Goal: Information Seeking & Learning: Learn about a topic

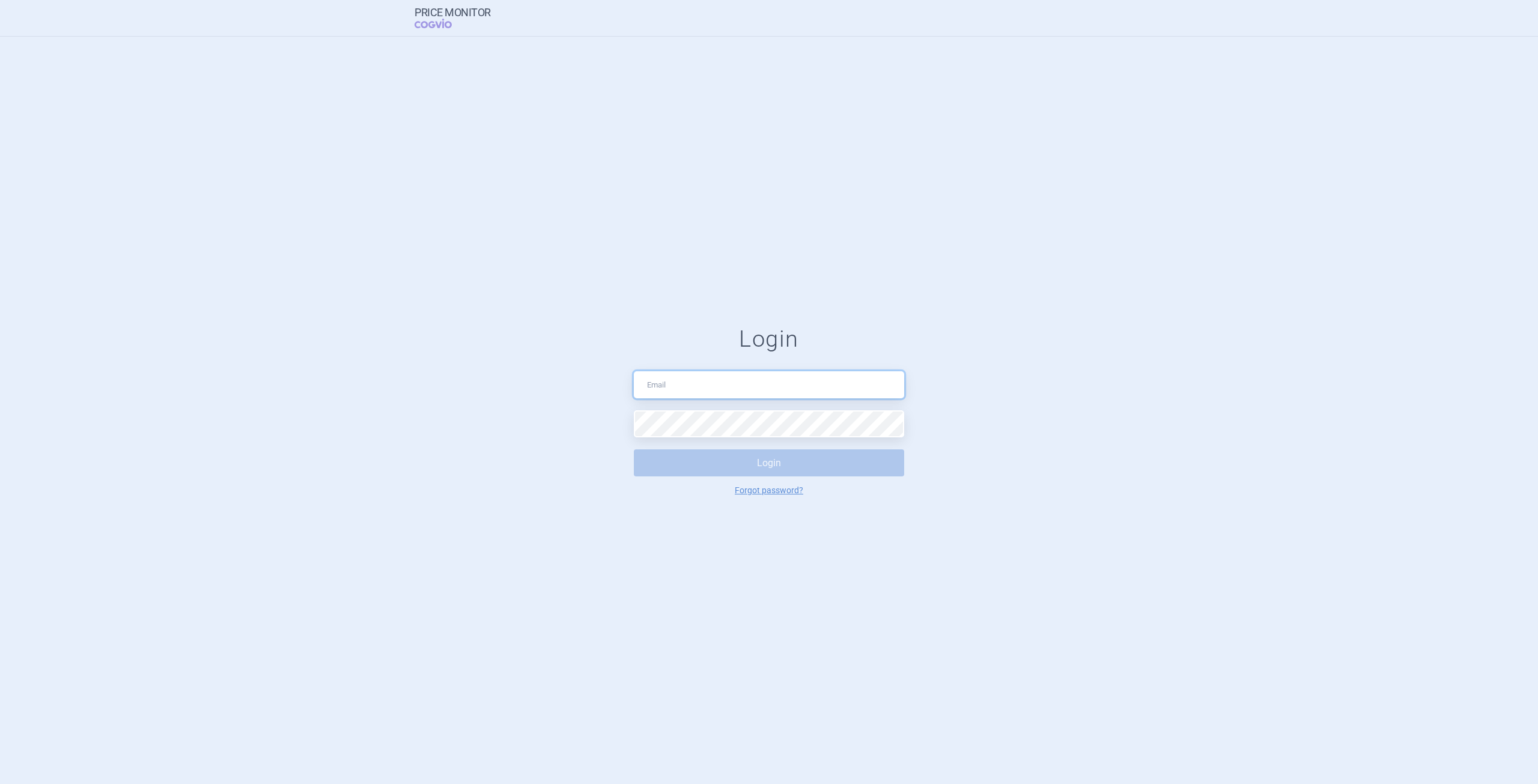
click at [727, 395] on input "text" at bounding box center [769, 385] width 271 height 27
type input "[PERSON_NAME][EMAIL_ADDRESS][DOMAIN_NAME]"
click at [791, 467] on button "Login" at bounding box center [769, 463] width 271 height 27
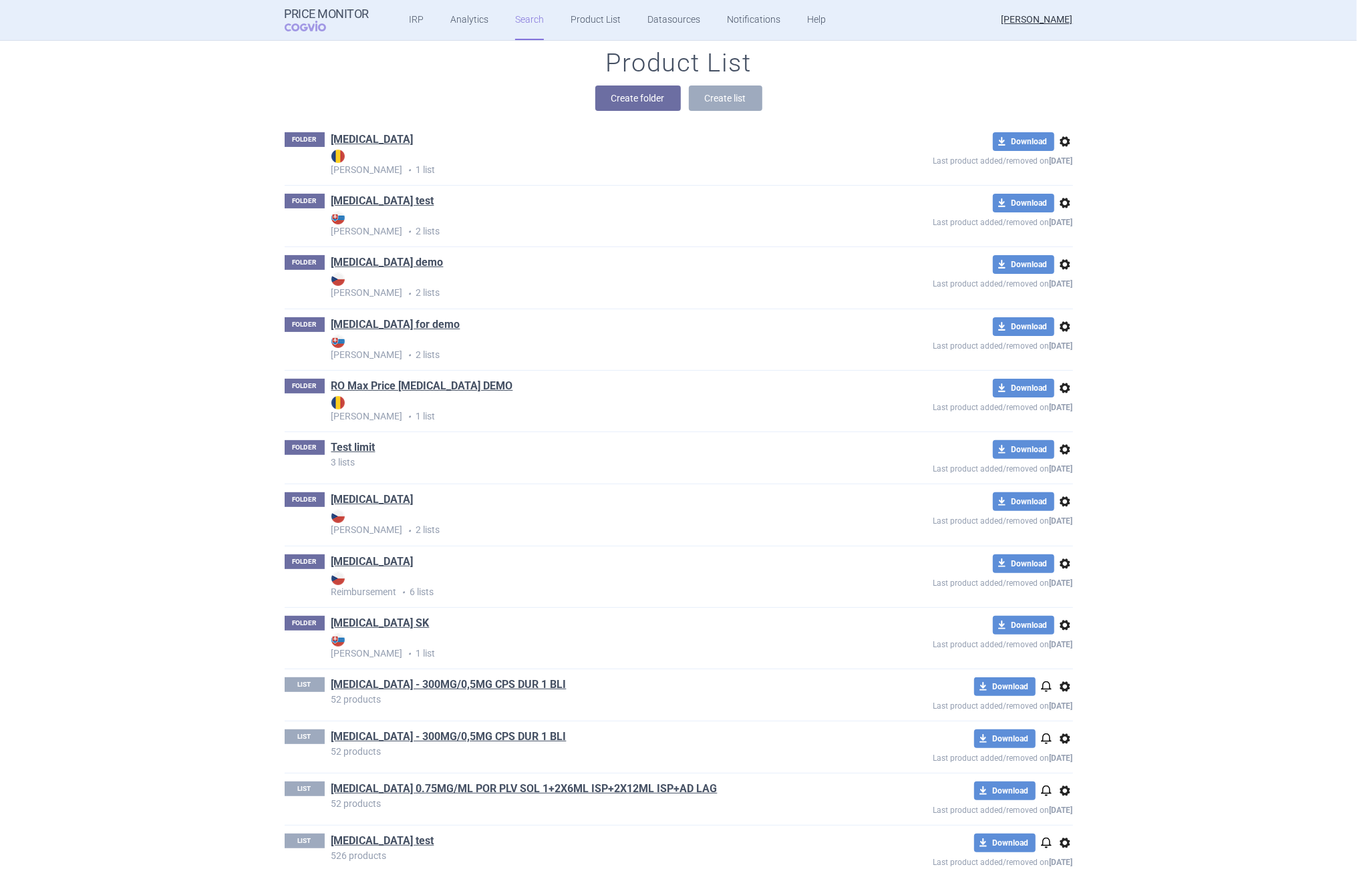
scroll to position [200, 0]
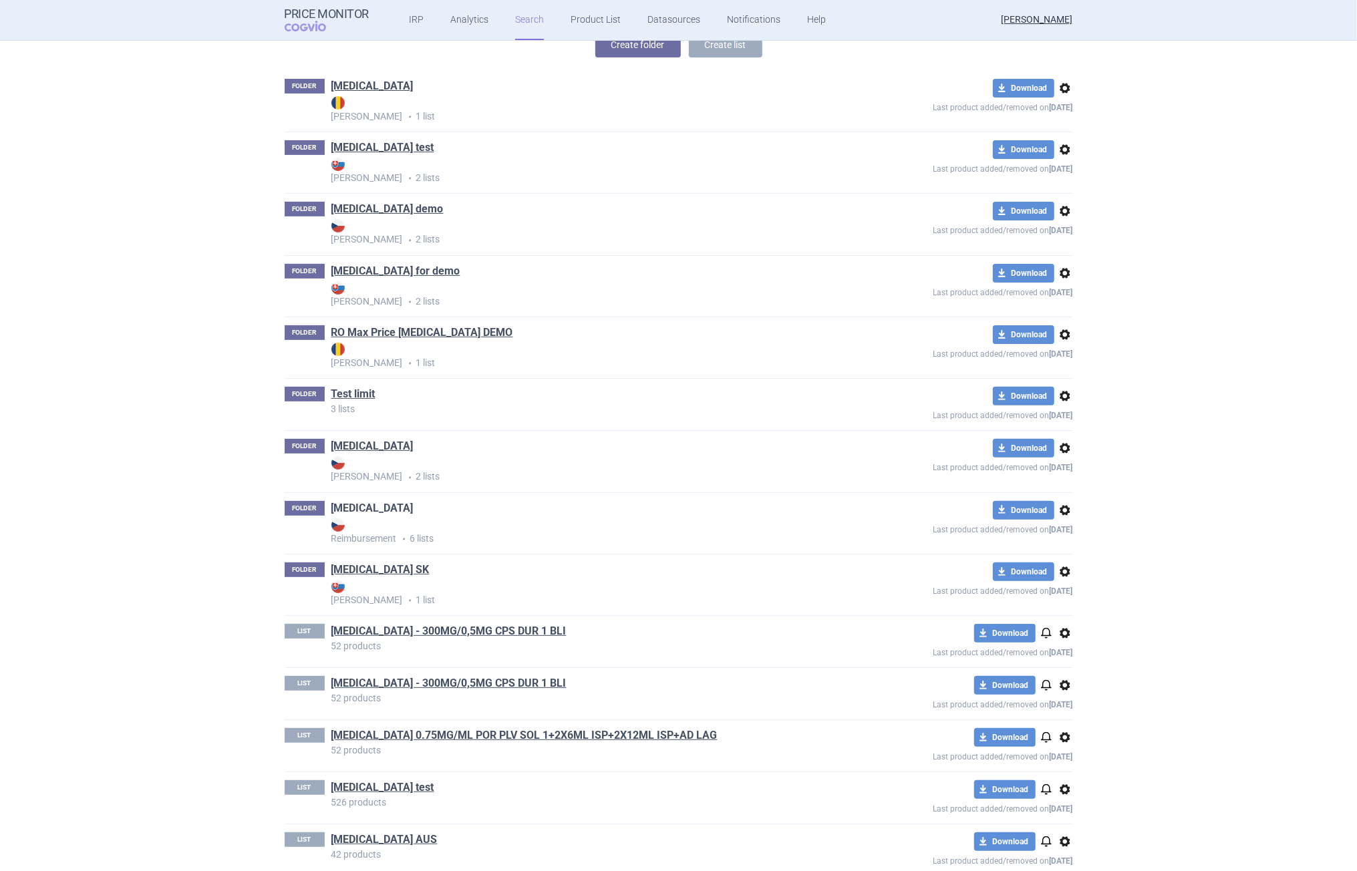
click at [342, 511] on link "[MEDICAL_DATA]" at bounding box center [372, 508] width 82 height 15
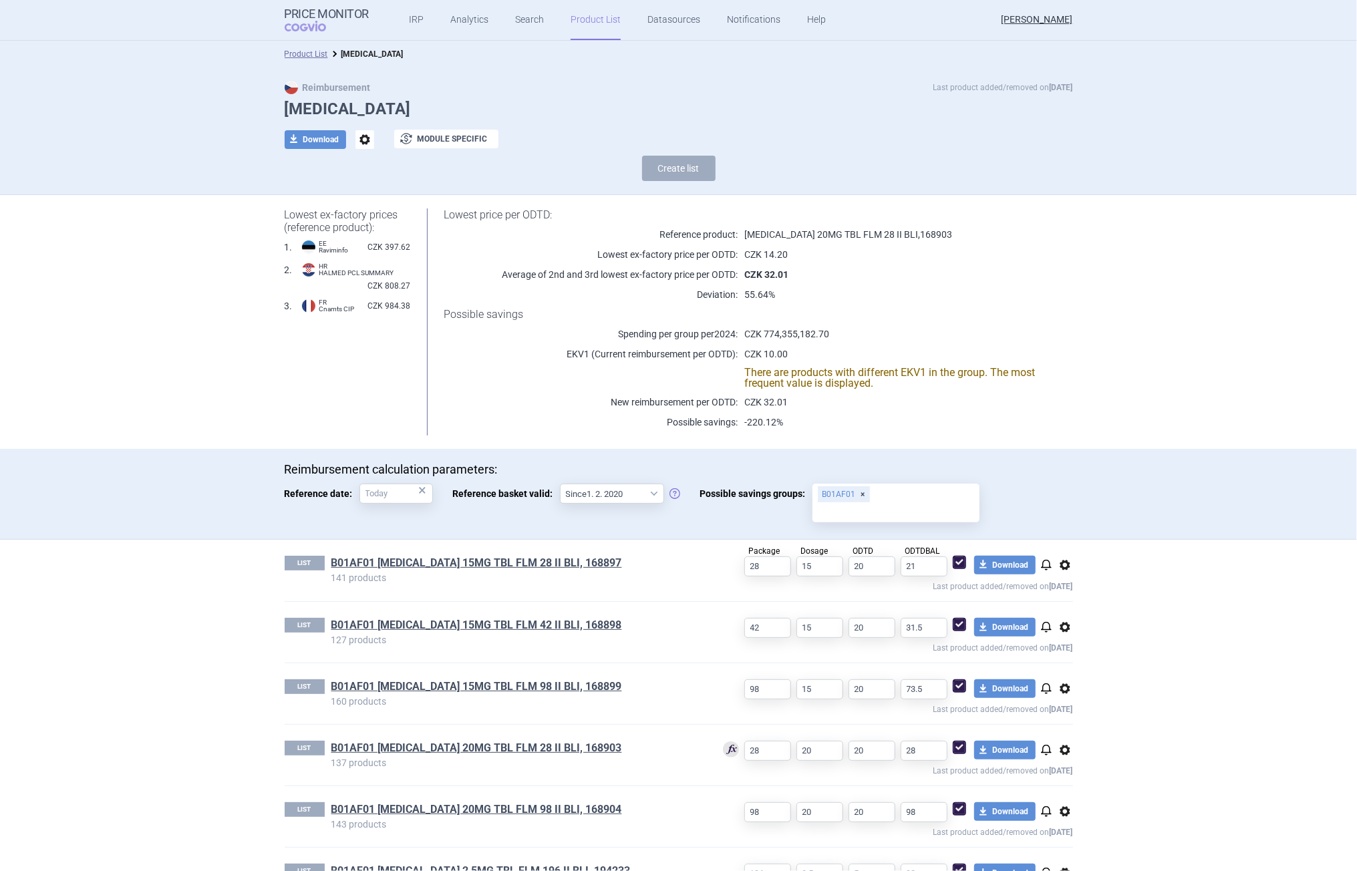
click at [1106, 436] on section "Product List [MEDICAL_DATA] Reimbursement Last product added/removed on [DATE] …" at bounding box center [678, 456] width 1357 height 830
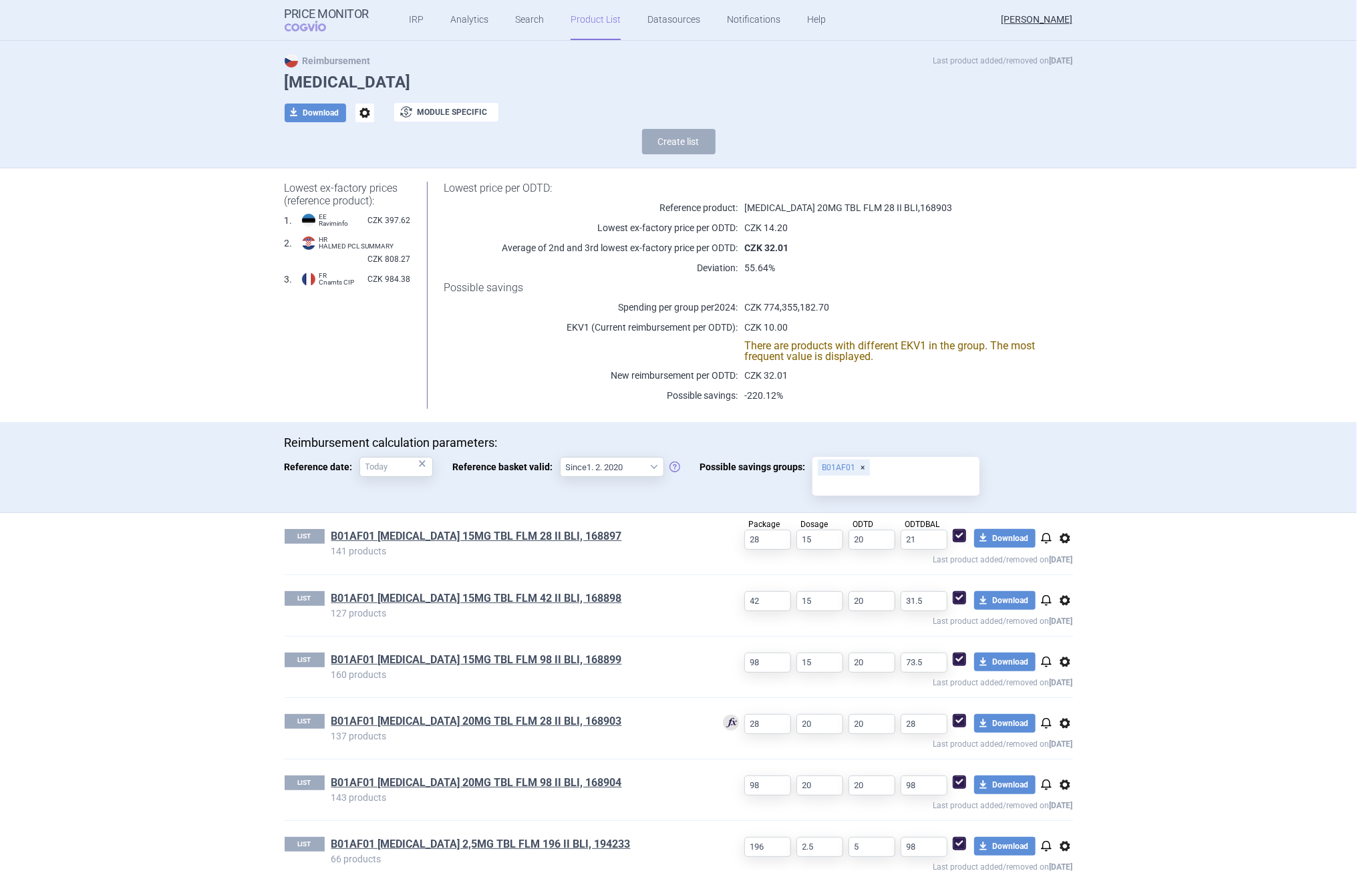
scroll to position [49, 0]
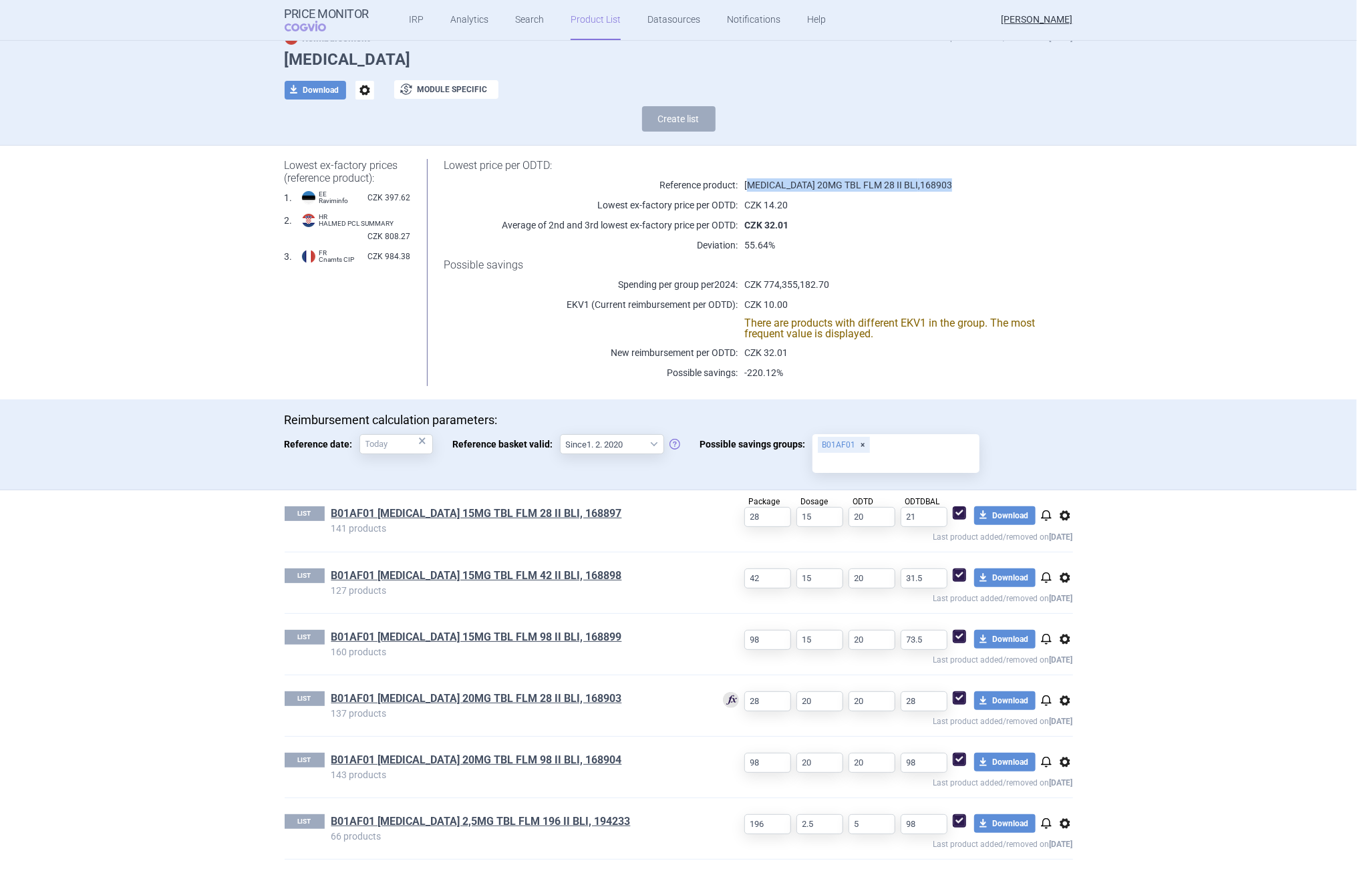
drag, startPoint x: 944, startPoint y: 176, endPoint x: 741, endPoint y: 176, distance: 203.7
click at [743, 176] on div "Lowest price per ODTD: Reference product: [MEDICAL_DATA] 20MG TBL FLM 28 II BLI…" at bounding box center [741, 272] width 662 height 227
click at [739, 177] on div "Lowest price per ODTD: Reference product: [MEDICAL_DATA] 20MG TBL FLM 28 II BLI…" at bounding box center [741, 272] width 662 height 227
drag, startPoint x: 741, startPoint y: 185, endPoint x: 952, endPoint y: 187, distance: 211.1
click at [952, 187] on p "[MEDICAL_DATA] 20MG TBL FLM 28 II BLI , 168903" at bounding box center [887, 184] width 301 height 13
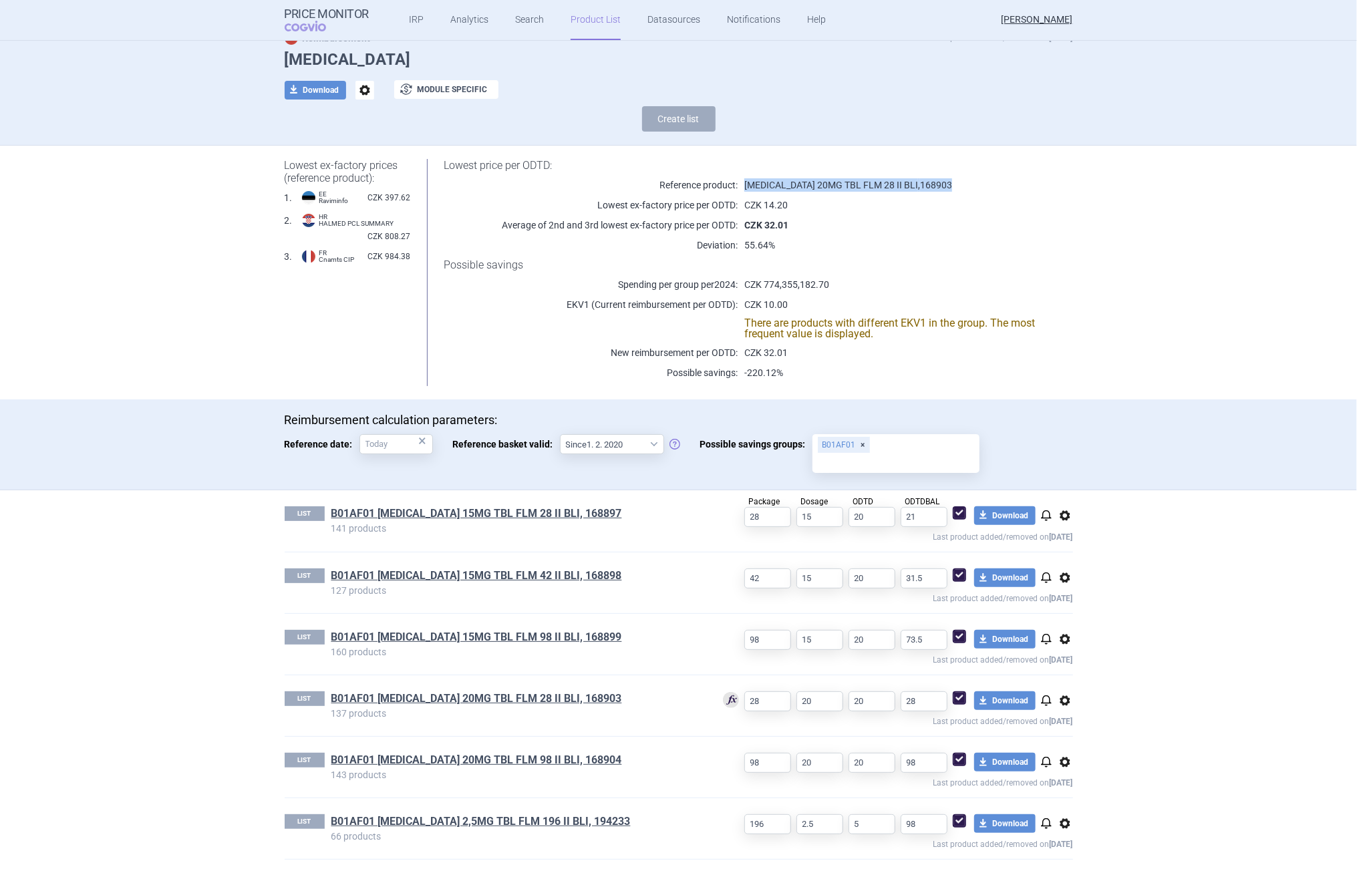
drag, startPoint x: 852, startPoint y: 177, endPoint x: 870, endPoint y: 185, distance: 19.7
click at [852, 177] on div "Lowest price per ODTD: Reference product: [MEDICAL_DATA] 20MG TBL FLM 28 II BLI…" at bounding box center [741, 272] width 662 height 227
drag, startPoint x: 885, startPoint y: 186, endPoint x: 961, endPoint y: 186, distance: 75.5
click at [961, 186] on p "[MEDICAL_DATA] 20MG TBL FLM 28 II BLI , 168903" at bounding box center [887, 184] width 301 height 13
copy p "168903"
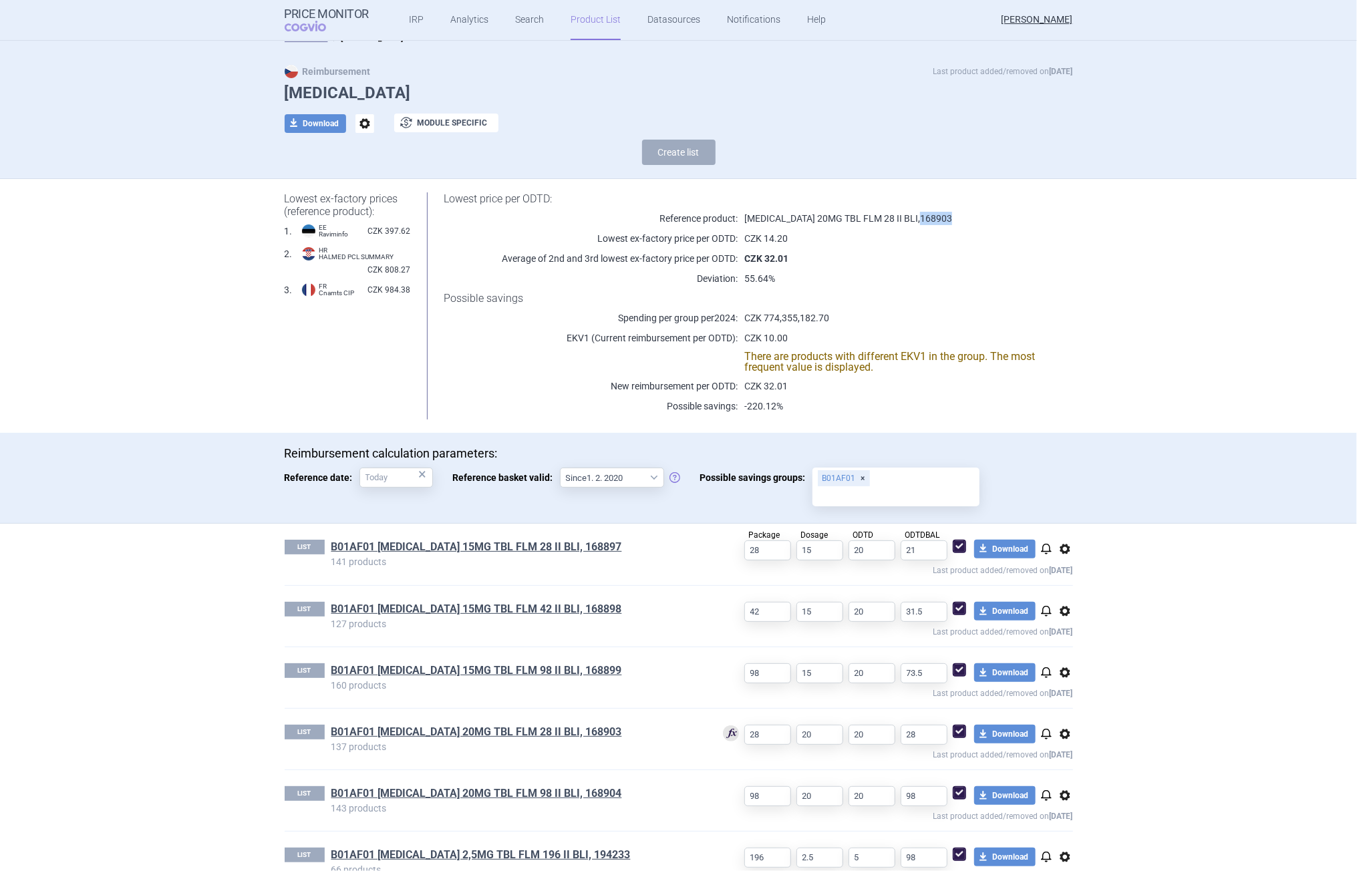
scroll to position [0, 0]
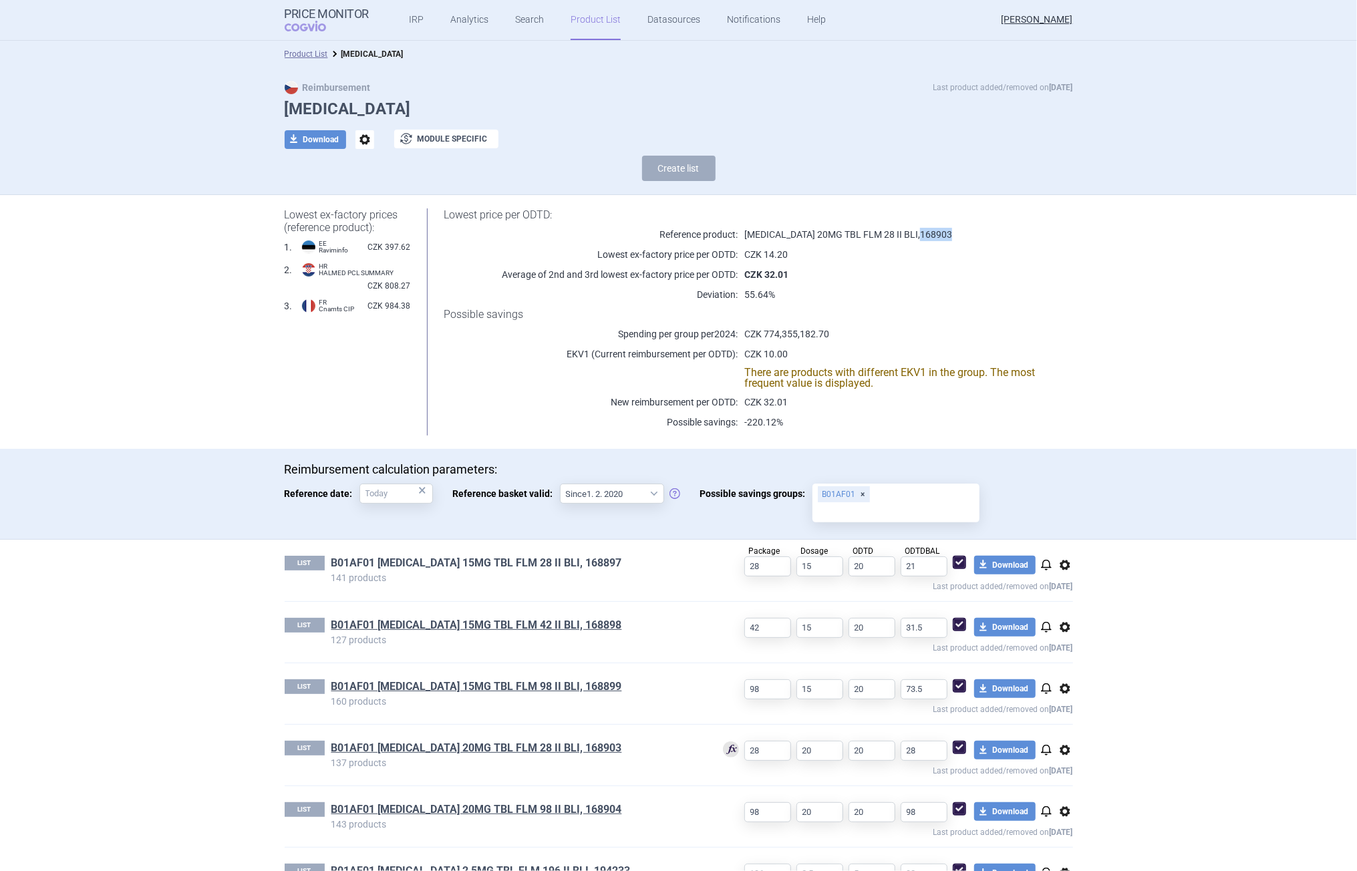
click at [464, 566] on link "B01AF01 [MEDICAL_DATA] 15MG TBL FLM 28 II BLI, 168897" at bounding box center [476, 563] width 291 height 15
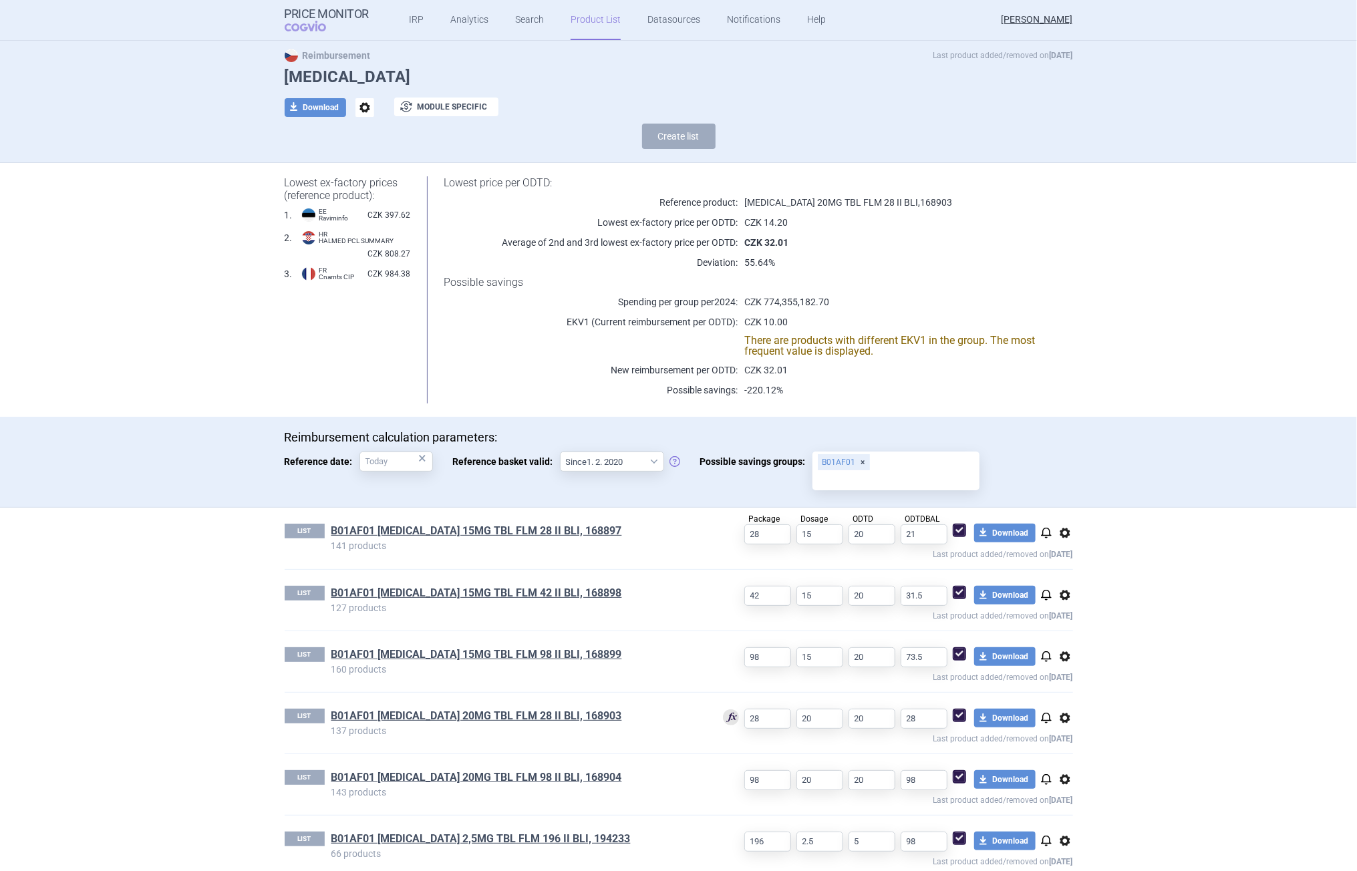
scroll to position [49, 0]
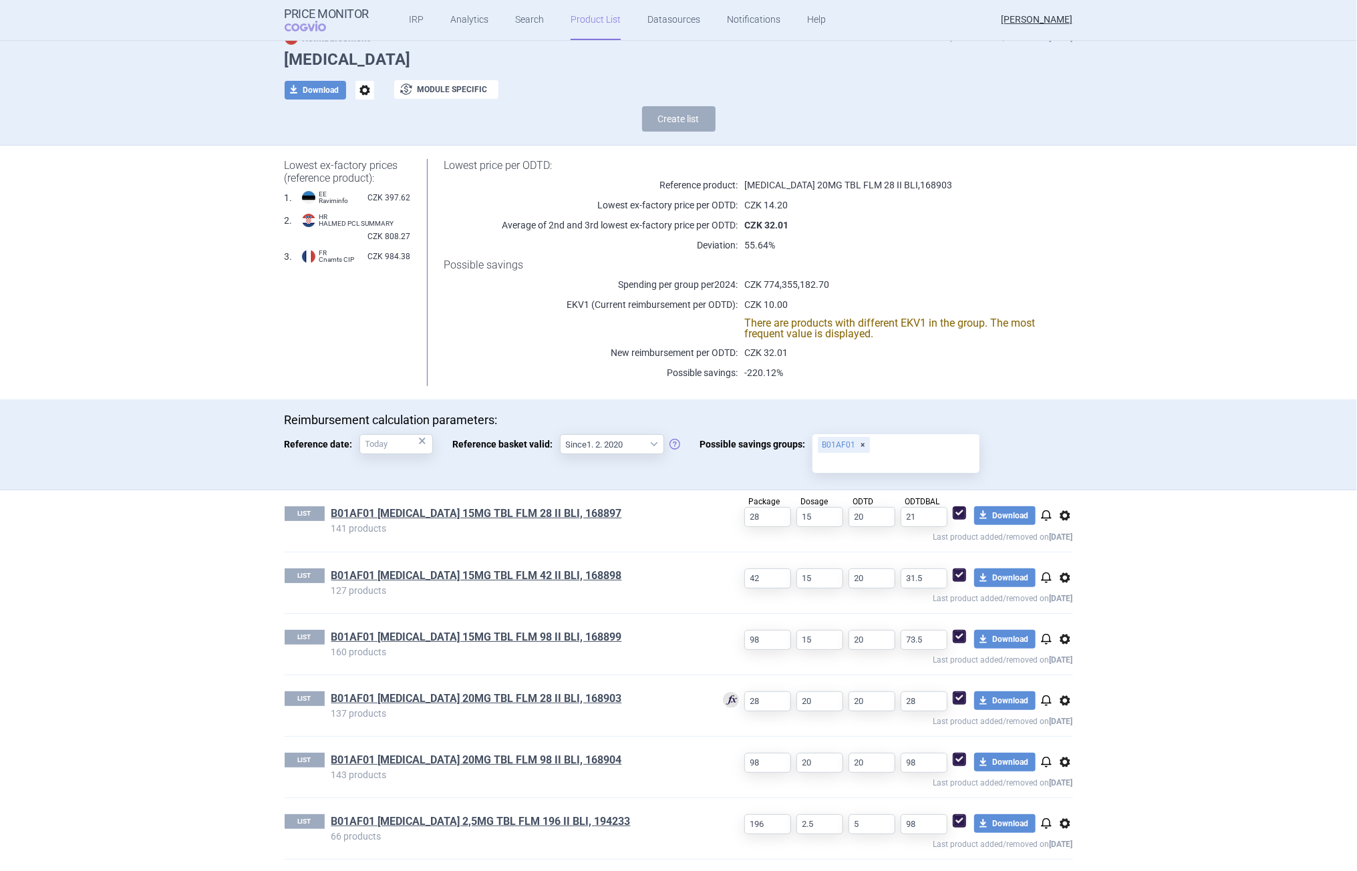
click at [926, 459] on input "Possible savings groups: B01AF01" at bounding box center [896, 462] width 158 height 17
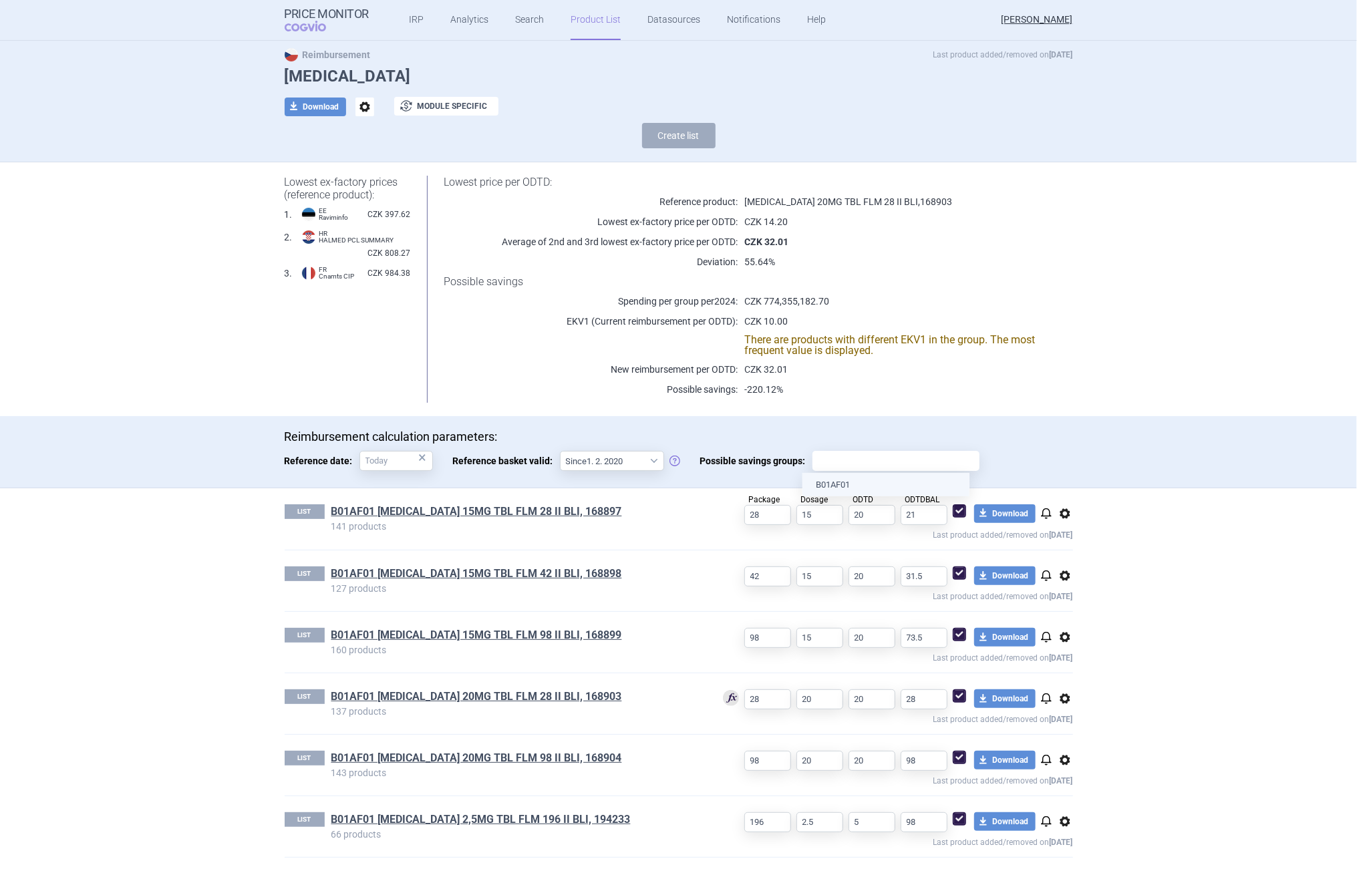
click at [847, 484] on li "B01AF01" at bounding box center [885, 485] width 167 height 24
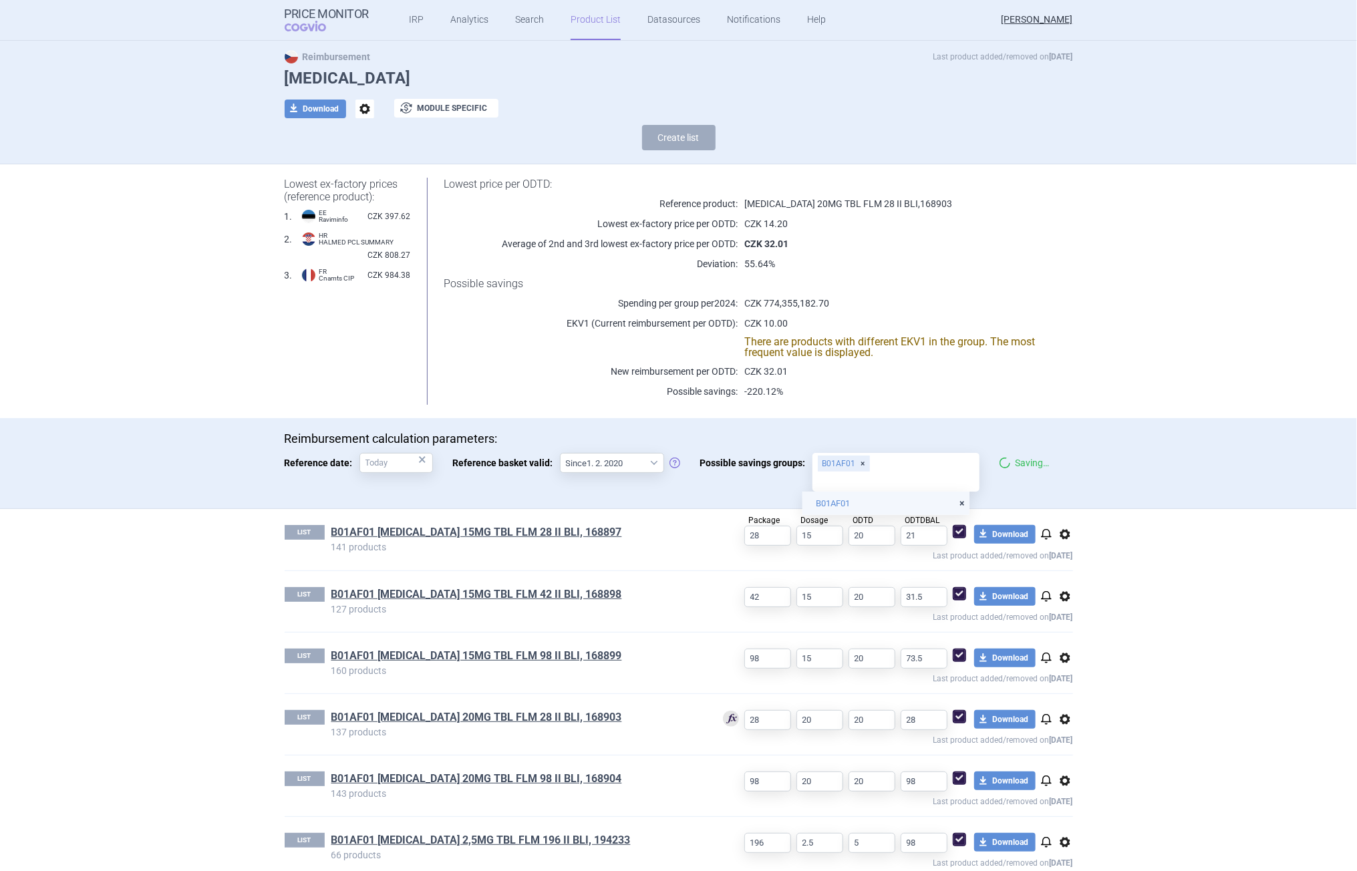
click at [831, 488] on body "Price Monitor COGVIO IRP Analytics Search Product List Datasources Notification…" at bounding box center [678, 435] width 1357 height 871
click at [670, 558] on div "LIST B01AF01 [MEDICAL_DATA] 15MG TBL FLM 28 II BLI, 168897 141 products Package…" at bounding box center [679, 539] width 788 height 61
click at [852, 462] on div "B01AF01" at bounding box center [844, 464] width 52 height 16
click at [852, 473] on input "Possible savings groups: B01AF01" at bounding box center [896, 481] width 158 height 17
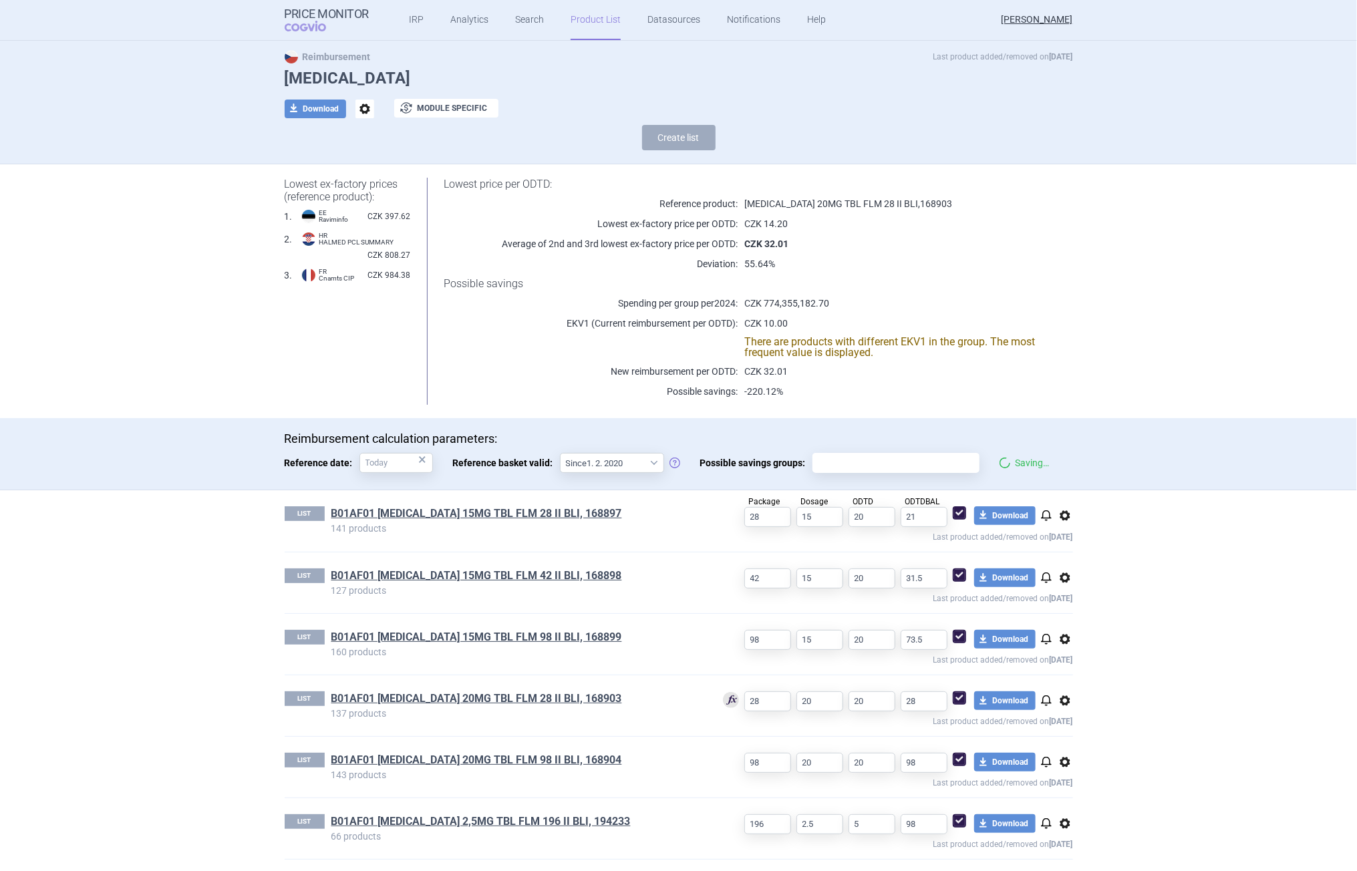
click at [677, 579] on h1 "B01AF01 [MEDICAL_DATA] 15MG TBL FLM 42 II BLI, 168898" at bounding box center [516, 576] width 371 height 17
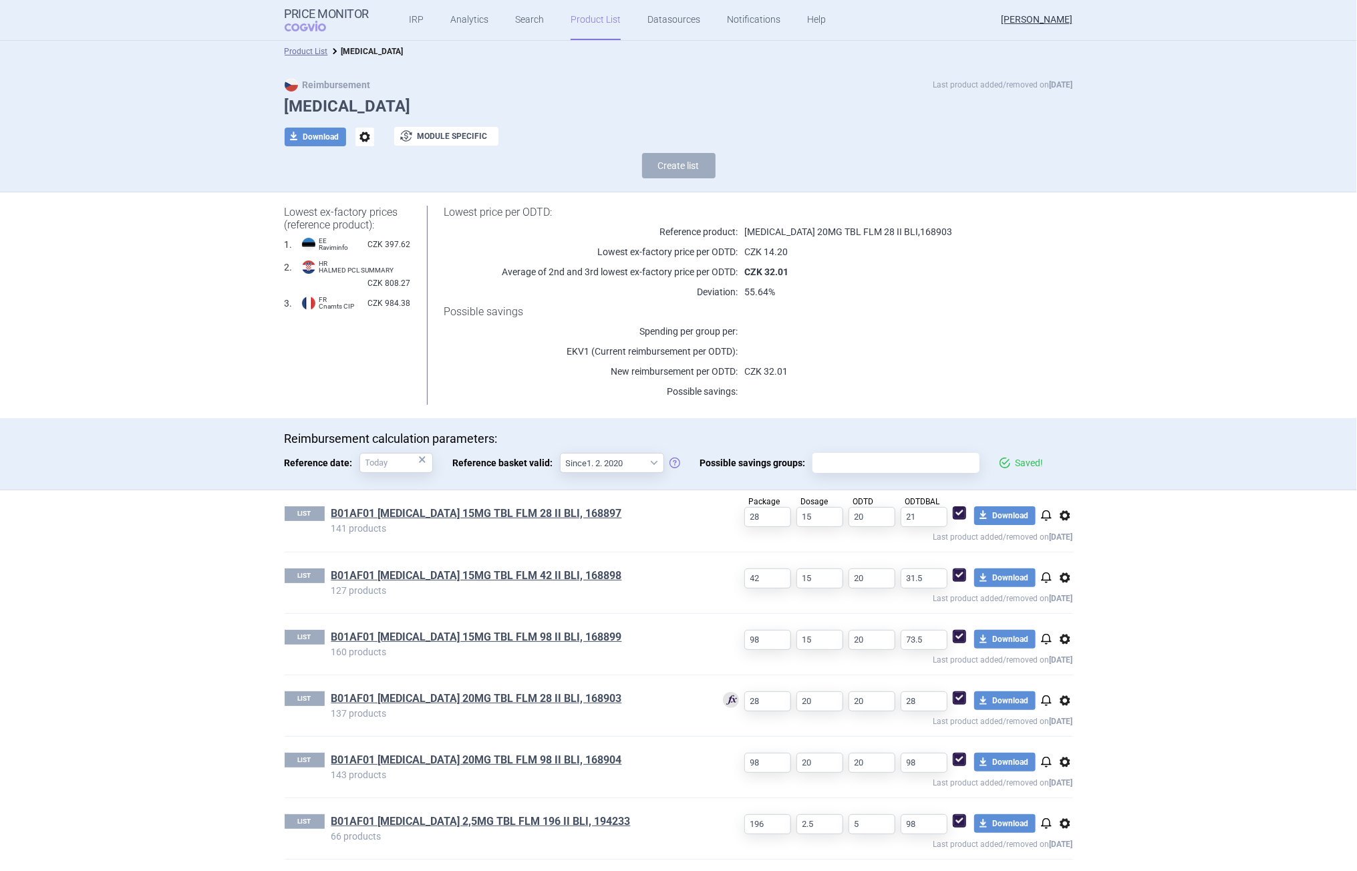
click at [924, 455] on input "Possible savings groups:" at bounding box center [896, 462] width 158 height 17
click at [874, 495] on li "B01AF01" at bounding box center [885, 485] width 167 height 24
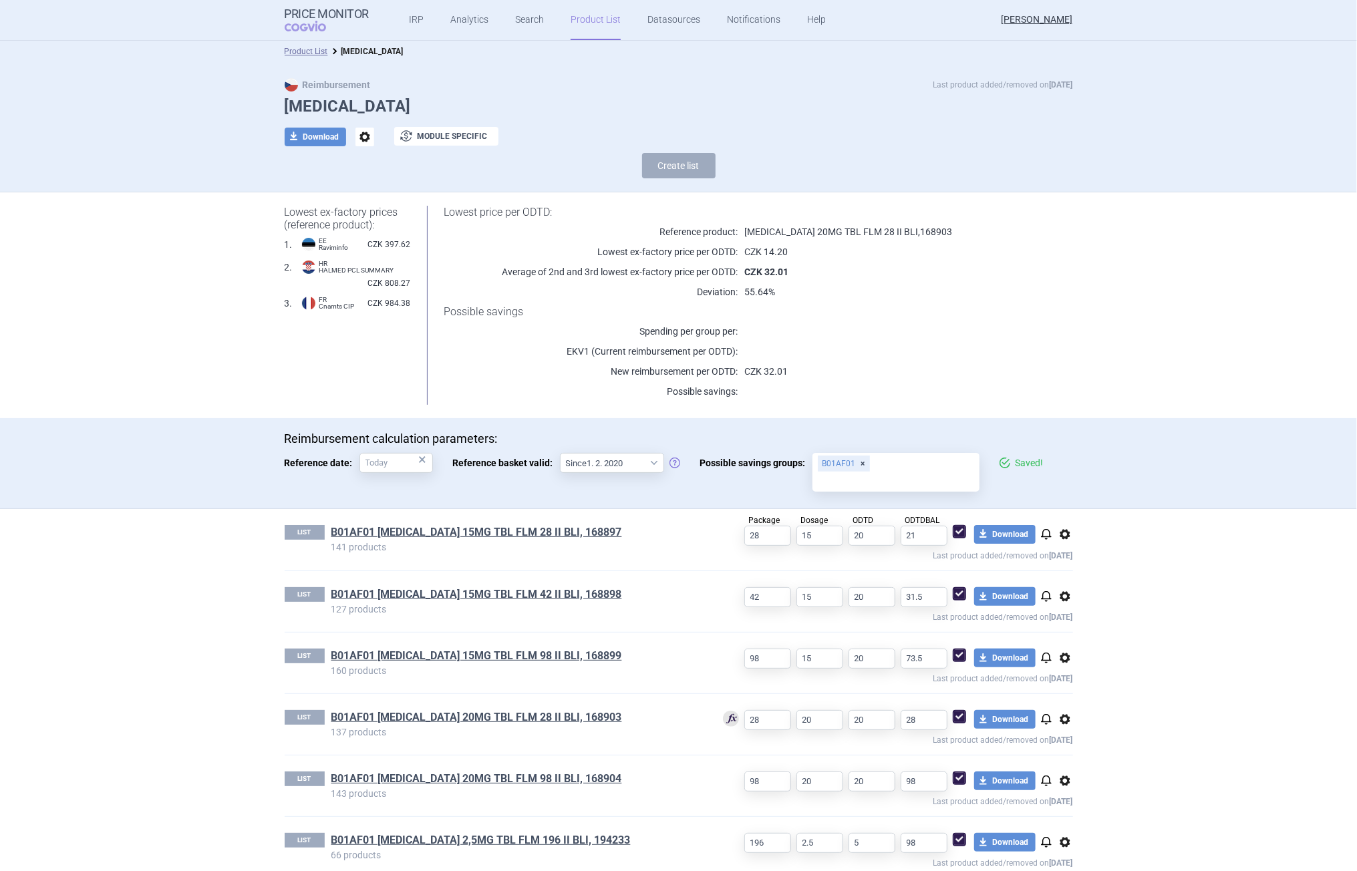
click at [1245, 583] on section "Product List [MEDICAL_DATA] Reimbursement Last product added/removed on [DATE] …" at bounding box center [678, 456] width 1357 height 830
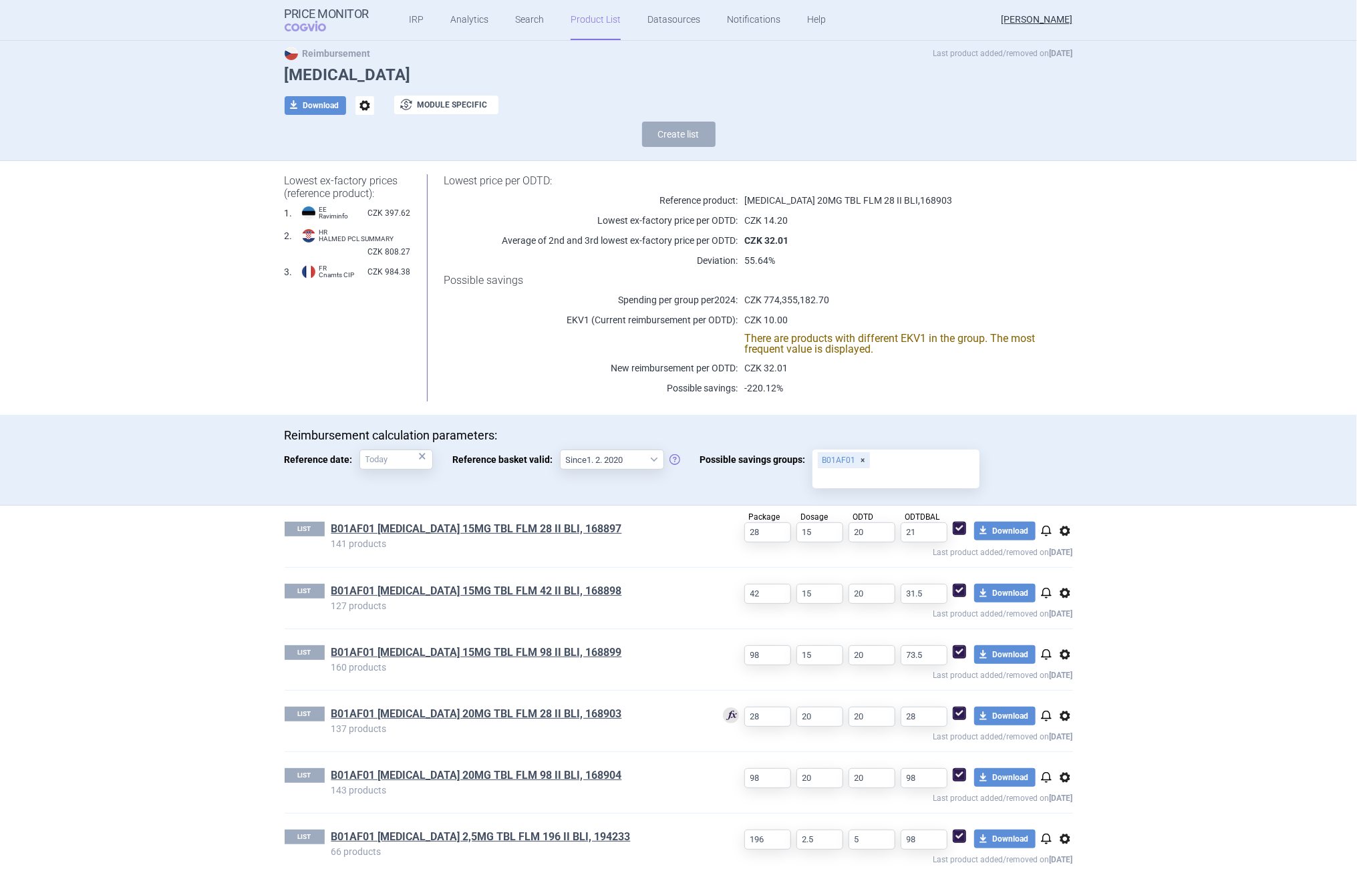
scroll to position [49, 0]
